Goal: Use online tool/utility: Utilize a website feature to perform a specific function

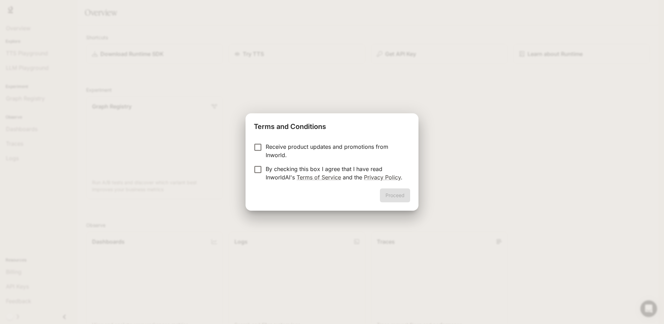
click at [350, 169] on p "By checking this box I agree that I have read InworldAI's Terms of Service and …" at bounding box center [335, 173] width 139 height 17
click at [398, 195] on button "Proceed" at bounding box center [395, 195] width 30 height 14
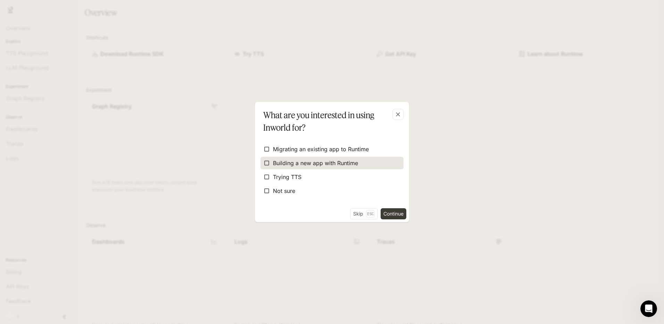
click at [328, 167] on label "Building a new app with Runtime" at bounding box center [331, 163] width 143 height 13
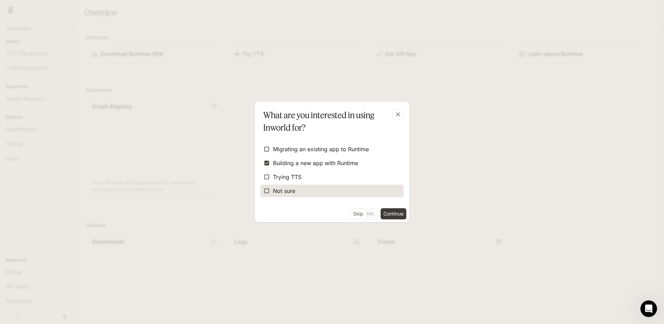
click at [322, 191] on label "Not sure" at bounding box center [331, 190] width 143 height 13
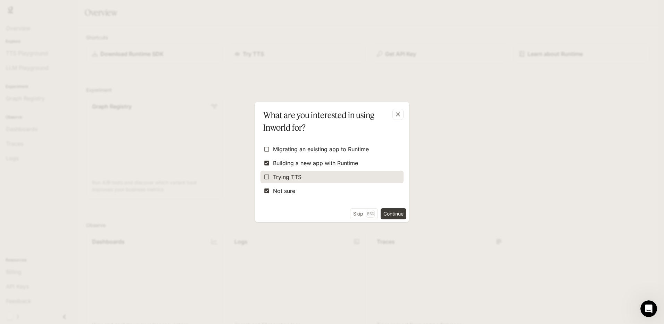
click at [326, 174] on label "Trying TTS" at bounding box center [331, 177] width 143 height 13
click at [391, 213] on button "Continue" at bounding box center [394, 213] width 26 height 11
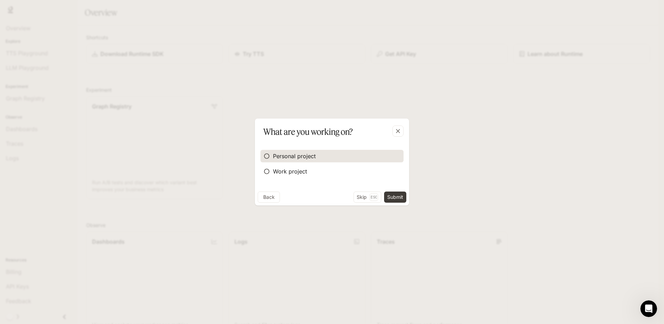
click at [343, 160] on label "Personal project" at bounding box center [331, 156] width 143 height 13
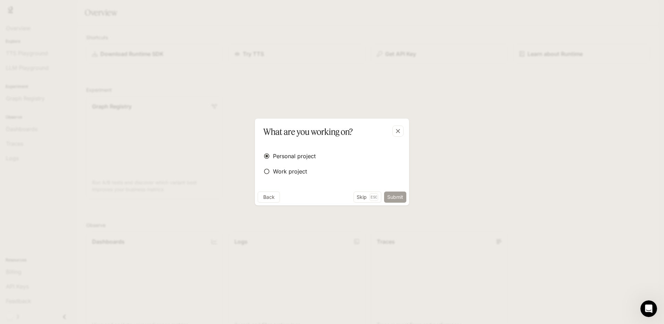
click at [399, 194] on button "Submit" at bounding box center [395, 196] width 22 height 11
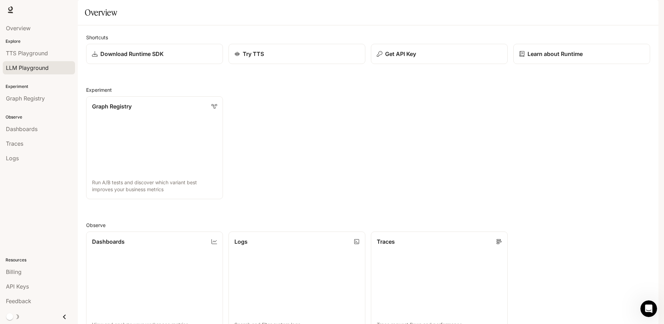
click at [34, 69] on span "LLM Playground" at bounding box center [27, 68] width 43 height 8
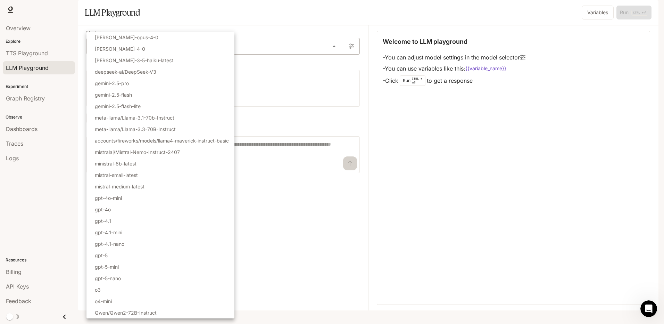
click at [119, 66] on body "Skip to main content Runtime Runtime Documentation Documentation Portal Overvie…" at bounding box center [332, 162] width 664 height 324
click at [150, 70] on p "deepseek-ai/DeepSeek-V3" at bounding box center [125, 71] width 61 height 7
type input "**********"
